Goal: Task Accomplishment & Management: Use online tool/utility

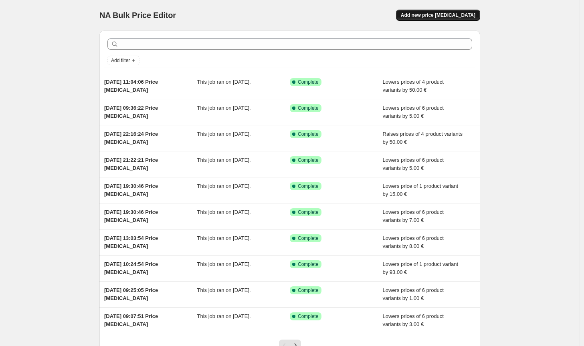
click at [466, 11] on button "Add new price [MEDICAL_DATA]" at bounding box center [438, 15] width 84 height 11
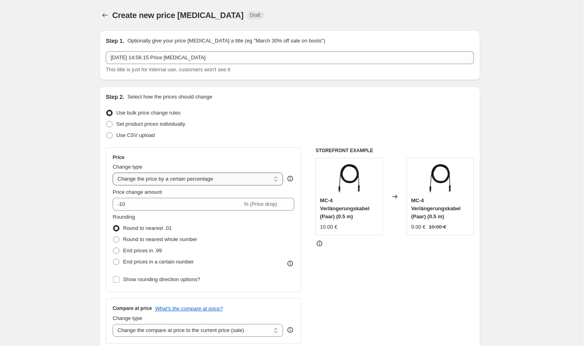
click at [231, 181] on select "Change the price to a certain amount Change the price by a certain amount Chang…" at bounding box center [198, 179] width 170 height 13
select select "by"
click at [114, 173] on select "Change the price to a certain amount Change the price by a certain amount Chang…" at bounding box center [198, 179] width 170 height 13
type input "-10.00"
click at [166, 237] on span "Round to nearest whole number" at bounding box center [160, 240] width 74 height 6
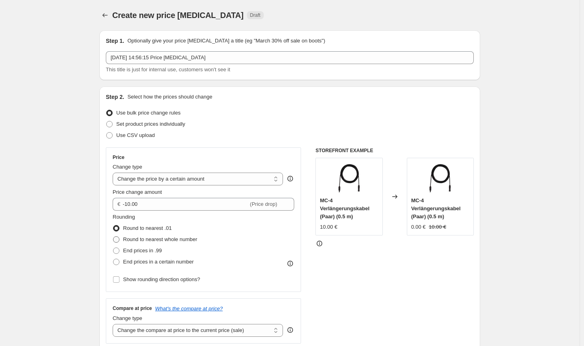
click at [113, 237] on input "Round to nearest whole number" at bounding box center [113, 237] width 0 height 0
radio input "true"
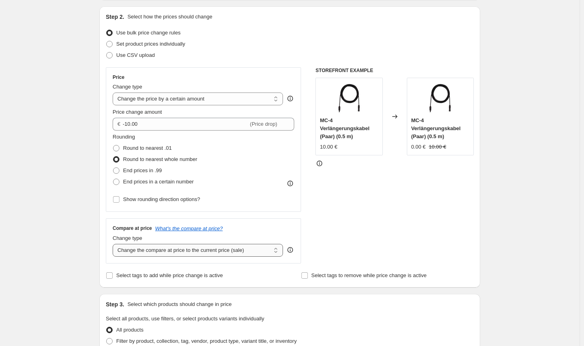
click at [226, 254] on select "Change the compare at price to the current price (sale) Change the compare at p…" at bounding box center [198, 250] width 170 height 13
select select "no_change"
click at [114, 244] on select "Change the compare at price to the current price (sale) Change the compare at p…" at bounding box center [198, 250] width 170 height 13
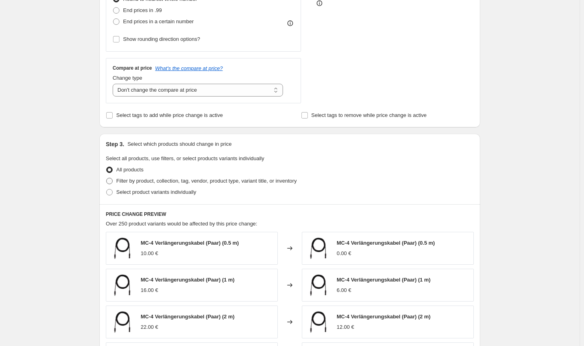
click at [256, 185] on span "Filter by product, collection, tag, vendor, product type, variant title, or inv…" at bounding box center [206, 181] width 180 height 8
click at [107, 178] on input "Filter by product, collection, tag, vendor, product type, variant title, or inv…" at bounding box center [106, 178] width 0 height 0
radio input "true"
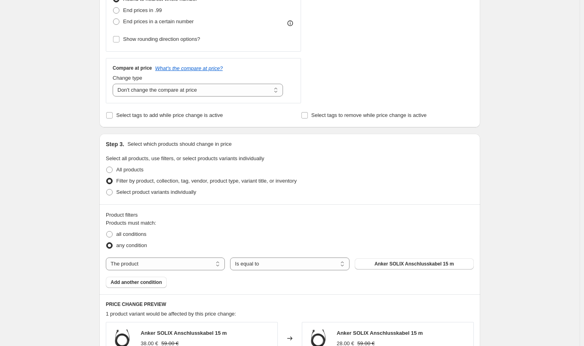
click at [395, 264] on span "Anker SOLIX Anschlusskabel 15 m" at bounding box center [413, 264] width 79 height 6
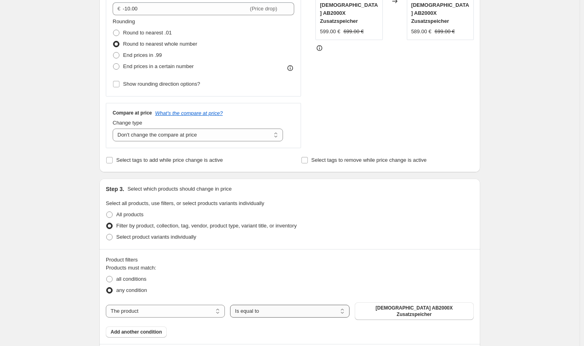
scroll to position [40, 0]
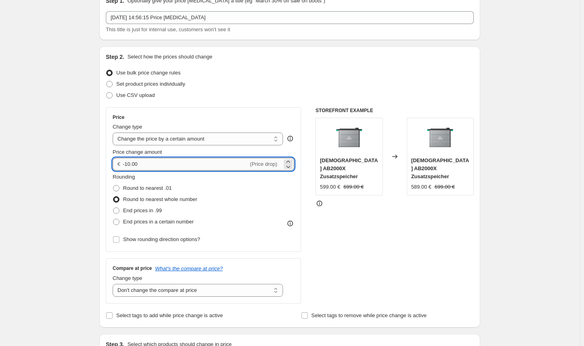
click at [129, 165] on input "-10.00" at bounding box center [185, 164] width 125 height 13
click at [422, 251] on div "STOREFRONT EXAMPLE Zendure AB2000X Zusatzspeicher 599.00 € 699.00 € Changed to …" at bounding box center [394, 205] width 158 height 196
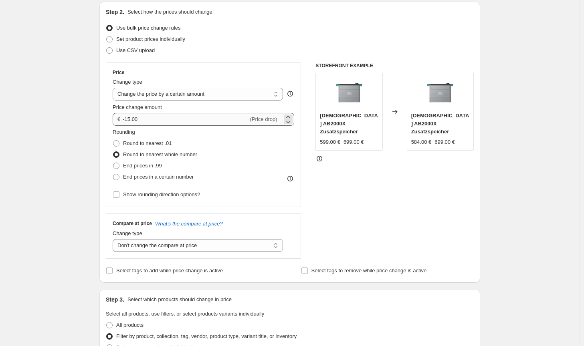
scroll to position [77, 0]
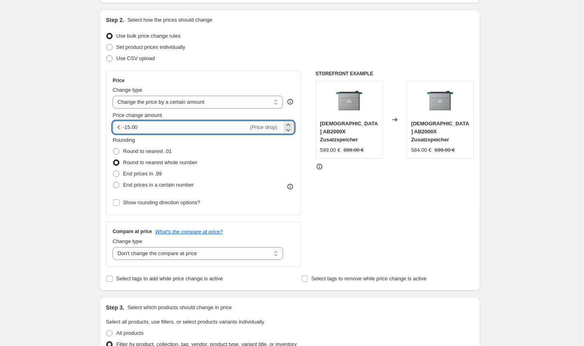
click at [131, 128] on input "-15.00" at bounding box center [185, 127] width 125 height 13
type input "-16.00"
click at [414, 229] on div "STOREFRONT EXAMPLE Zendure AB2000X Zusatzspeicher 599.00 € 699.00 € Changed to …" at bounding box center [394, 169] width 158 height 196
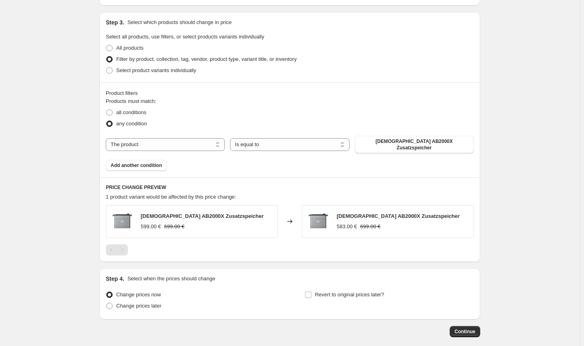
scroll to position [398, 0]
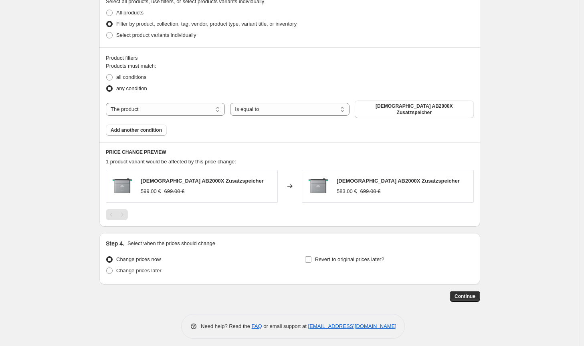
click at [469, 295] on button "Continue" at bounding box center [465, 296] width 30 height 11
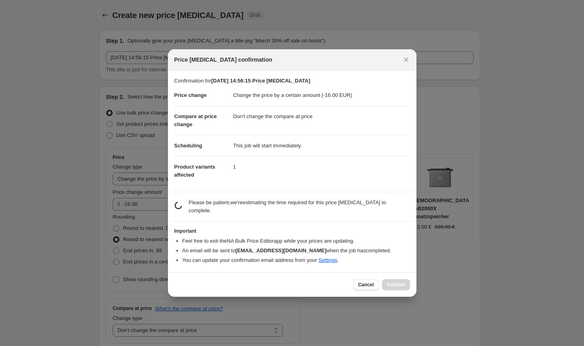
scroll to position [0, 0]
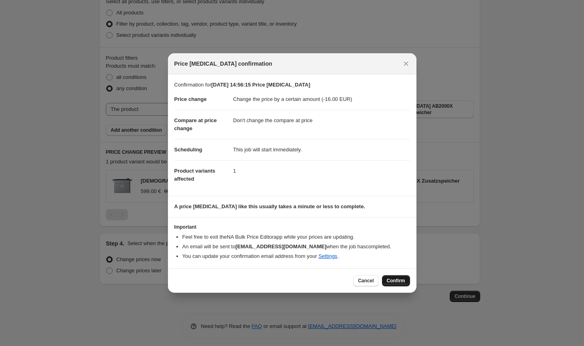
click at [406, 283] on button "Confirm" at bounding box center [396, 280] width 28 height 11
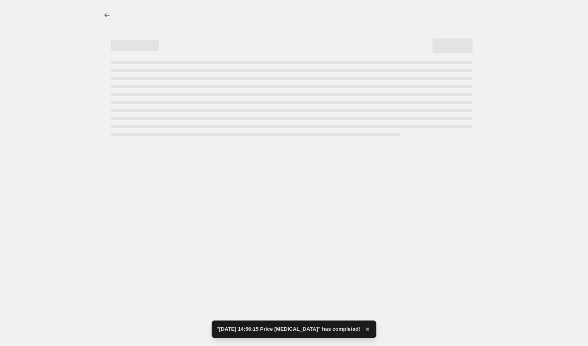
select select "by"
select select "no_change"
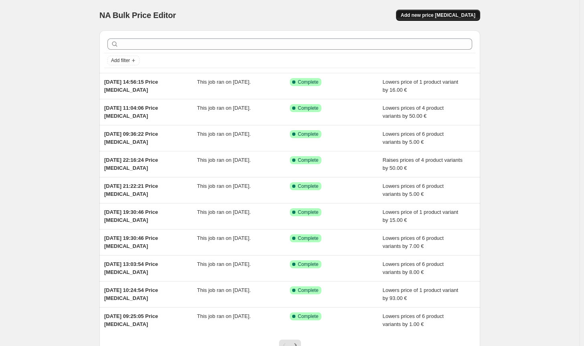
click at [422, 17] on span "Add new price [MEDICAL_DATA]" at bounding box center [438, 15] width 75 height 6
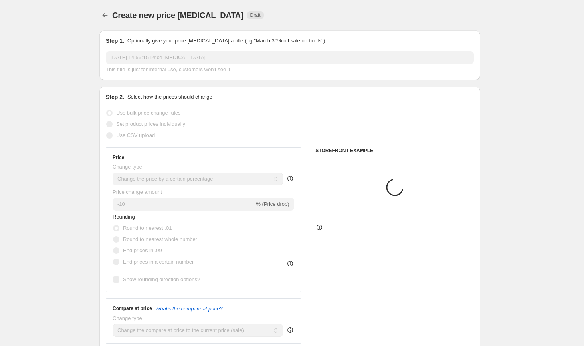
click at [206, 185] on select "Change the price to a certain amount Change the price by a certain amount Chang…" at bounding box center [198, 179] width 170 height 13
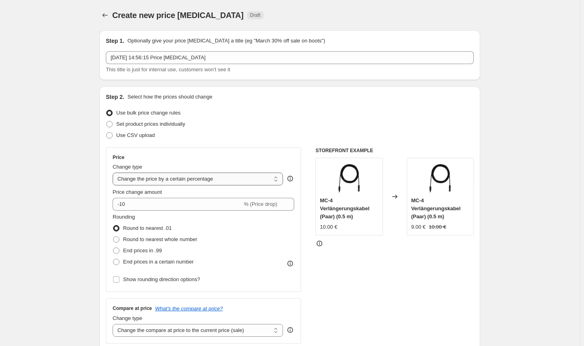
select select "by"
click at [114, 173] on select "Change the price to a certain amount Change the price by a certain amount Chang…" at bounding box center [198, 179] width 170 height 13
type input "-10.00"
click at [168, 239] on span "Round to nearest whole number" at bounding box center [160, 240] width 74 height 6
click at [113, 237] on input "Round to nearest whole number" at bounding box center [113, 237] width 0 height 0
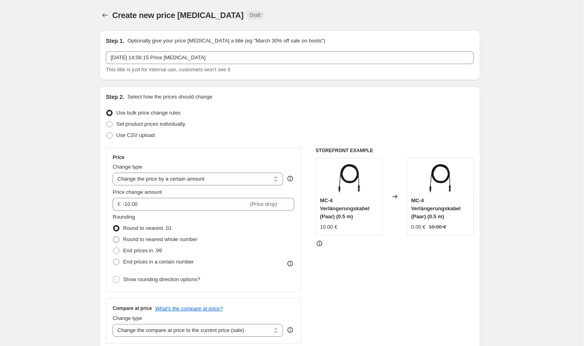
radio input "true"
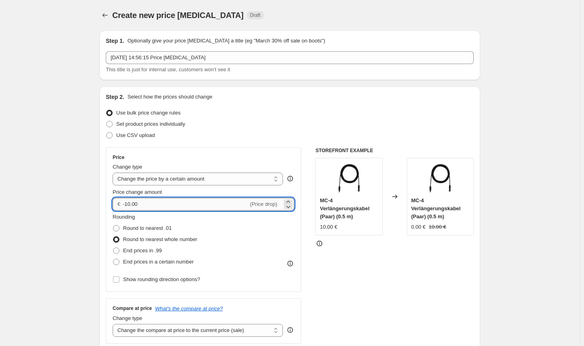
drag, startPoint x: 150, startPoint y: 208, endPoint x: 128, endPoint y: 206, distance: 22.6
click at [128, 206] on input "-10.00" at bounding box center [185, 204] width 125 height 13
type input "-200.00"
click at [277, 269] on div "Rounding Round to nearest .01 Round to nearest whole number End prices in .99 E…" at bounding box center [204, 249] width 182 height 72
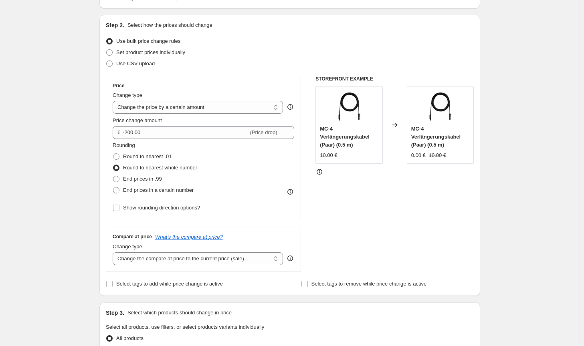
scroll to position [200, 0]
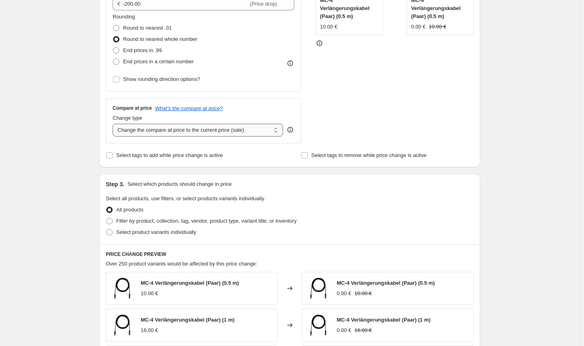
drag, startPoint x: 239, startPoint y: 129, endPoint x: 236, endPoint y: 134, distance: 5.9
click at [239, 129] on select "Change the compare at price to the current price (sale) Change the compare at p…" at bounding box center [198, 130] width 170 height 13
select select "no_change"
click at [114, 124] on select "Change the compare at price to the current price (sale) Change the compare at p…" at bounding box center [198, 130] width 170 height 13
click at [208, 221] on span "Filter by product, collection, tag, vendor, product type, variant title, or inv…" at bounding box center [206, 221] width 180 height 6
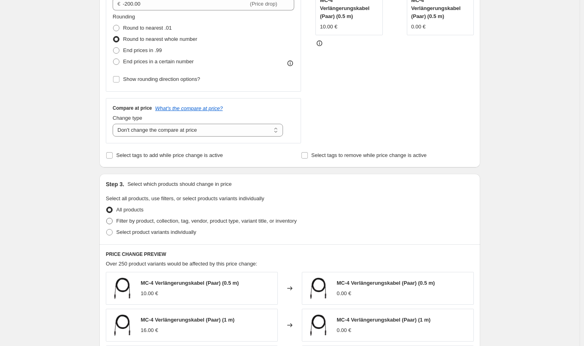
click at [107, 218] on input "Filter by product, collection, tag, vendor, product type, variant title, or inv…" at bounding box center [106, 218] width 0 height 0
radio input "true"
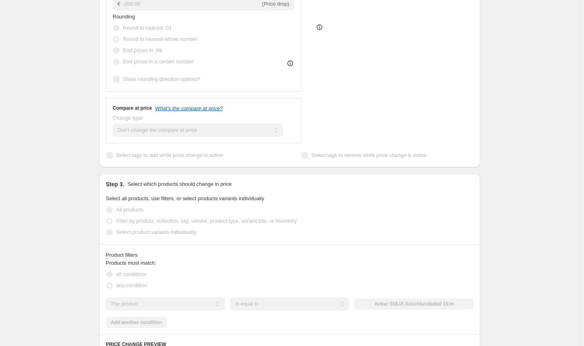
click at [382, 301] on button "Anker SOLIX Anschlusskabel 15 m" at bounding box center [414, 304] width 119 height 11
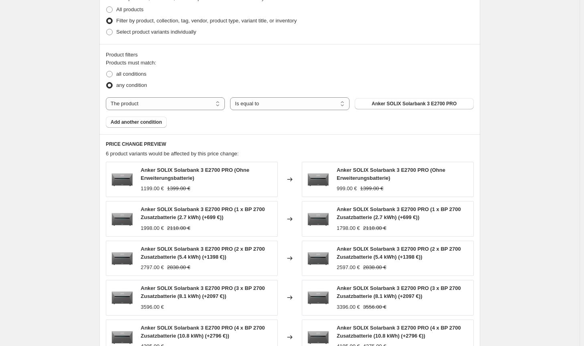
scroll to position [558, 0]
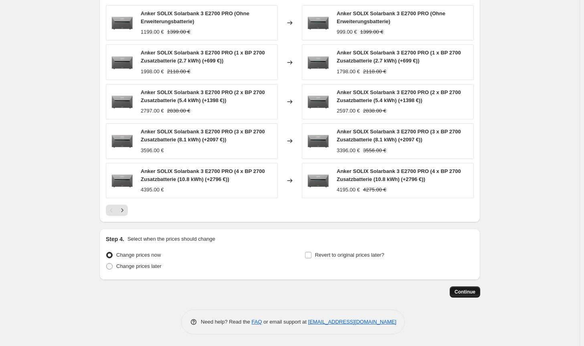
click at [465, 292] on span "Continue" at bounding box center [465, 292] width 21 height 6
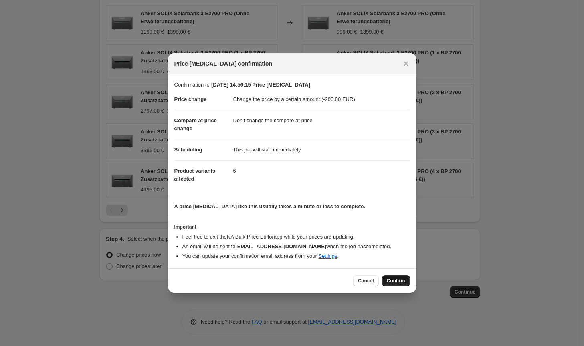
click at [402, 285] on button "Confirm" at bounding box center [396, 280] width 28 height 11
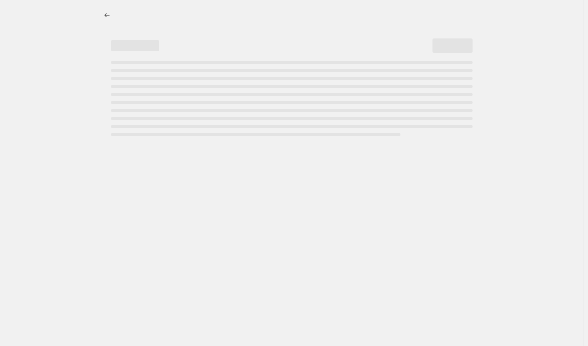
select select "by"
select select "no_change"
